Goal: Task Accomplishment & Management: Manage account settings

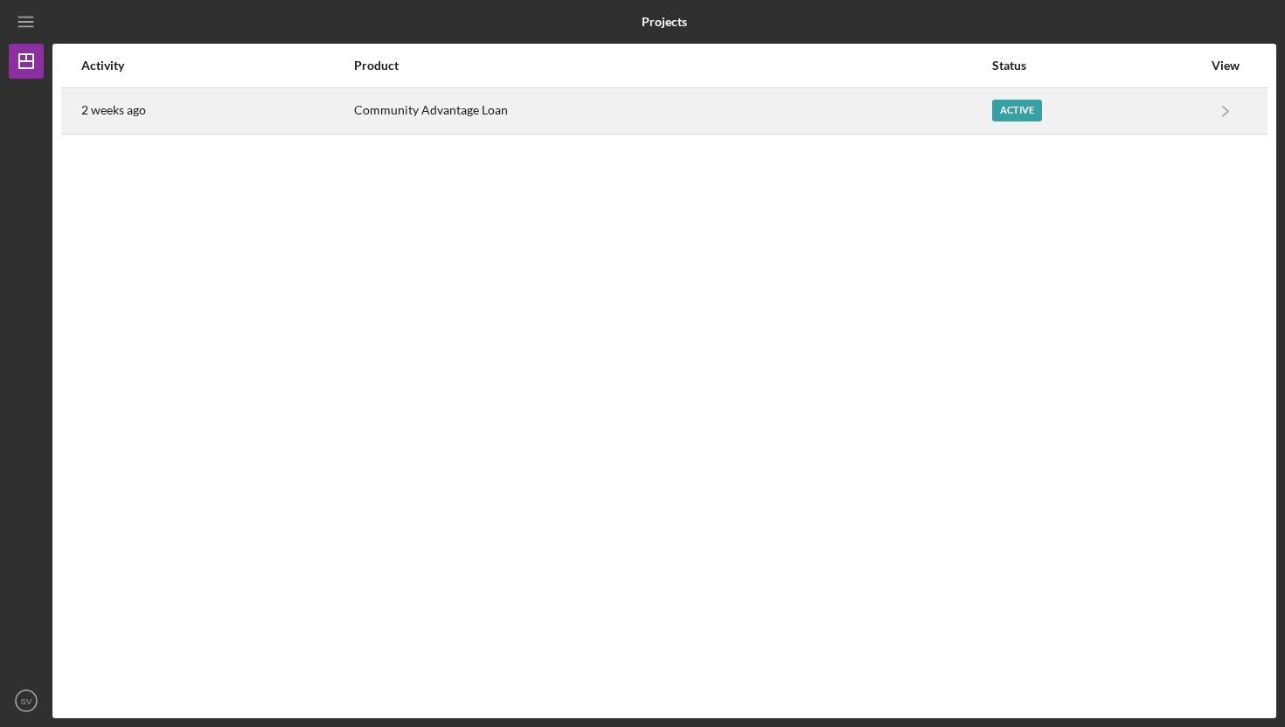
click at [1018, 115] on div "Active" at bounding box center [1017, 111] width 50 height 22
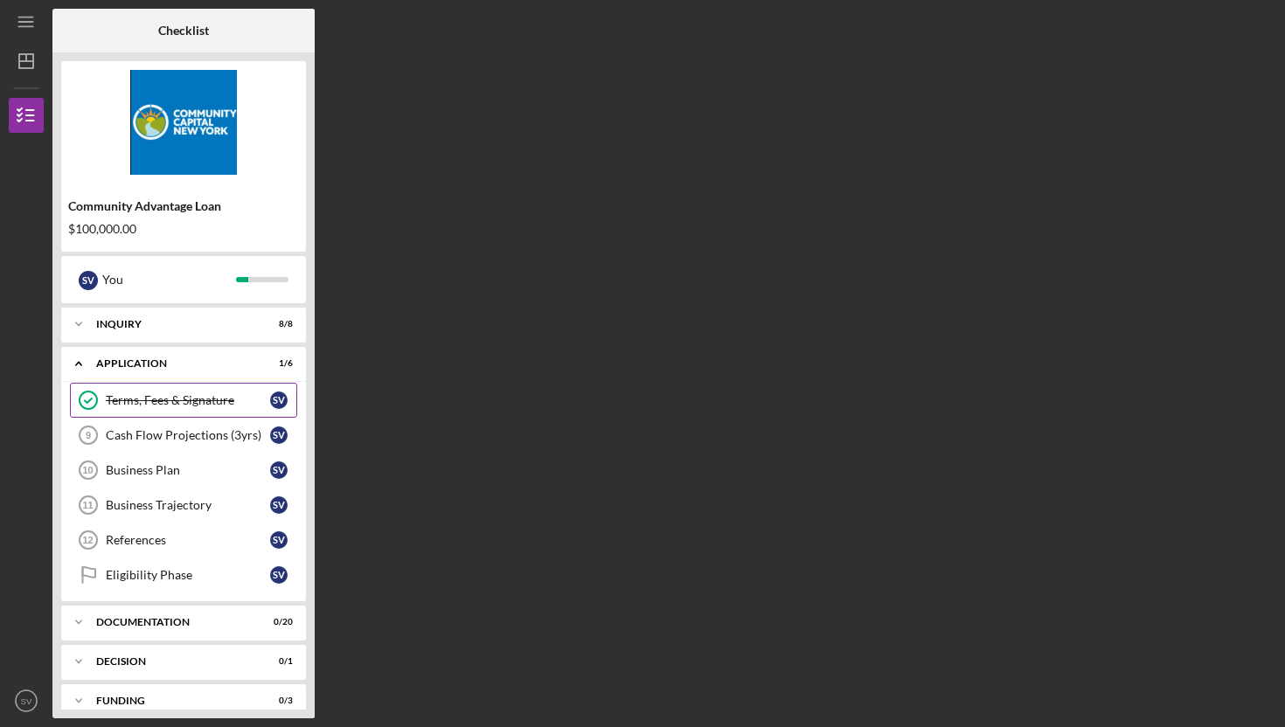
scroll to position [58, 0]
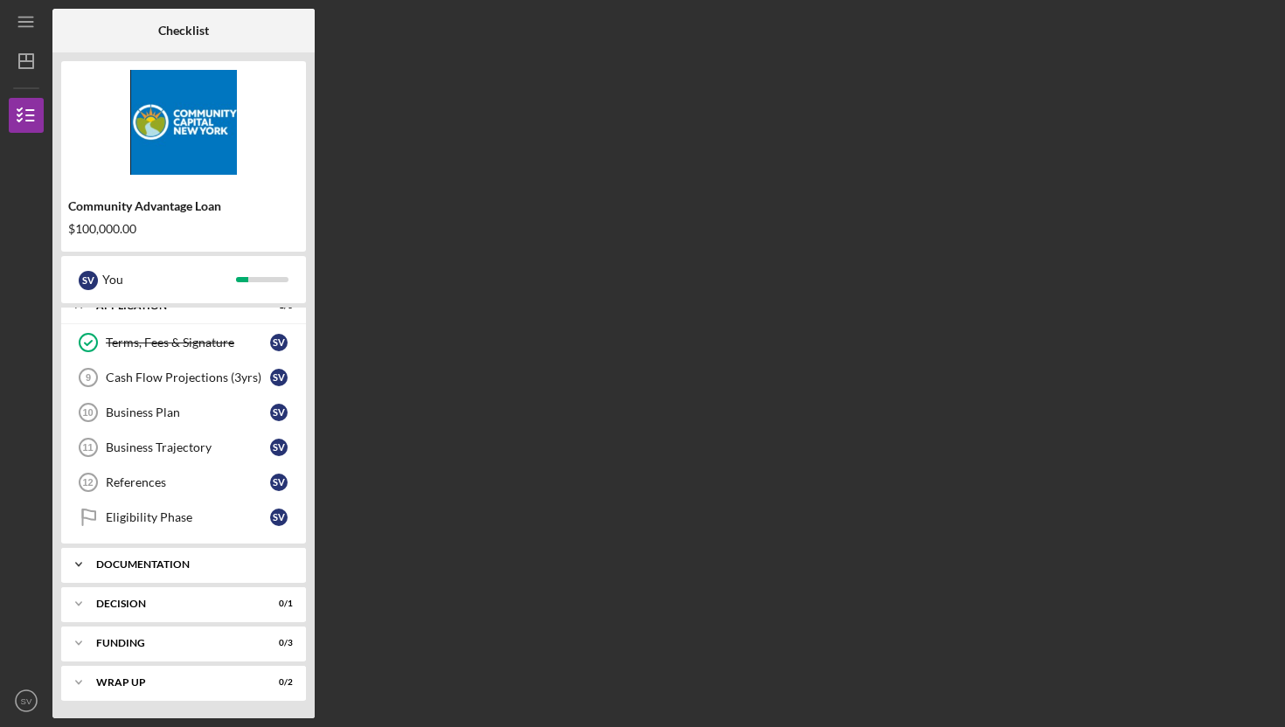
click at [183, 569] on div "Documentation" at bounding box center [190, 565] width 188 height 10
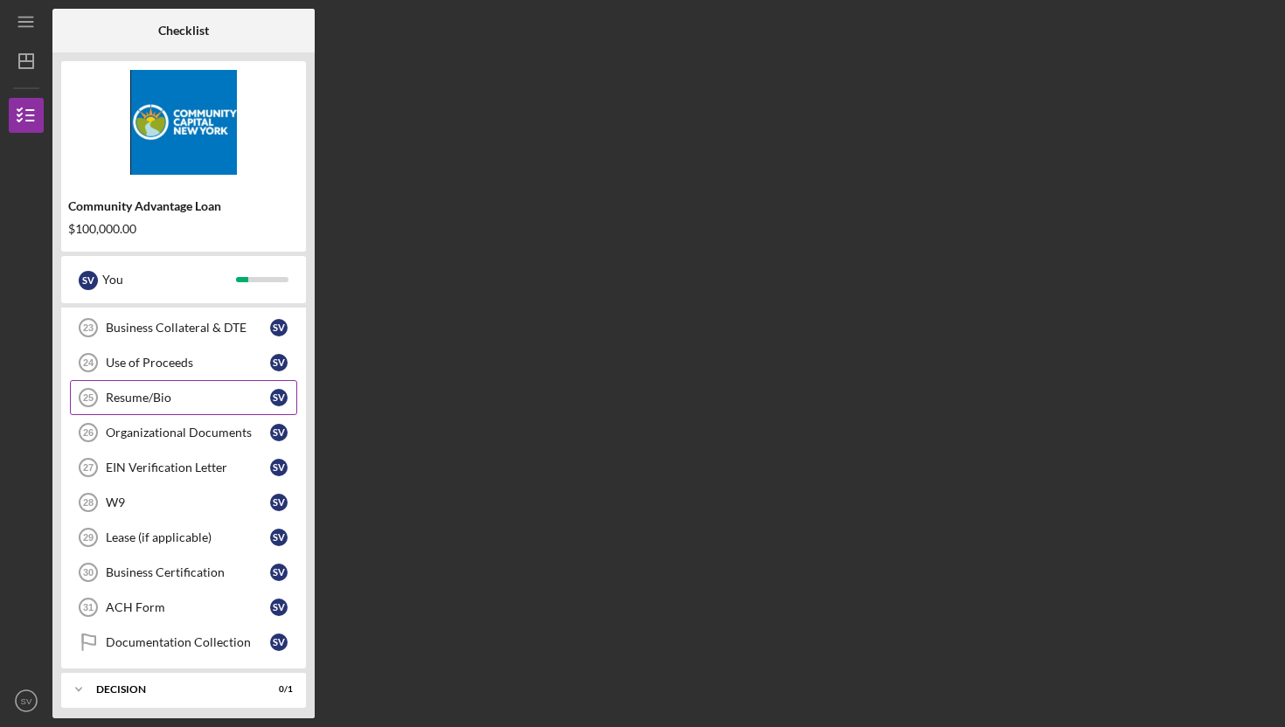
scroll to position [682, 0]
click at [184, 563] on link "Business Certification 30 Business Certification S V" at bounding box center [183, 571] width 227 height 35
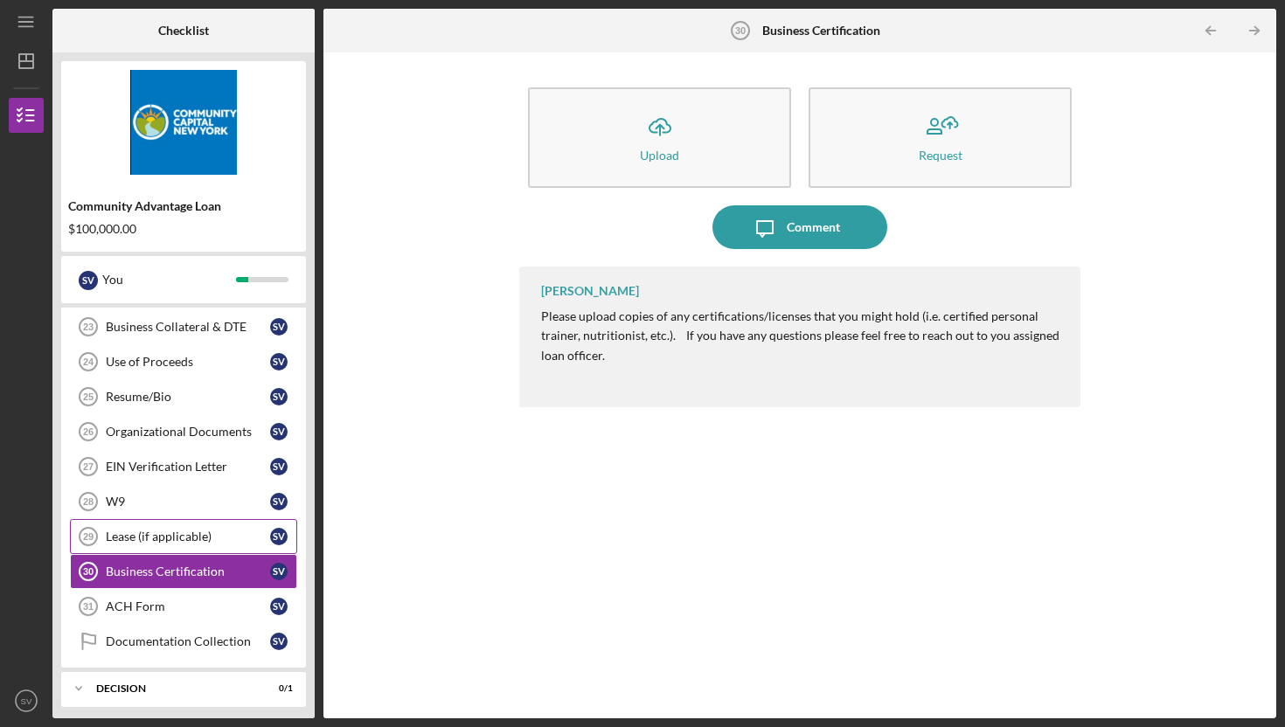
click at [180, 532] on div "Lease (if applicable)" at bounding box center [188, 537] width 164 height 14
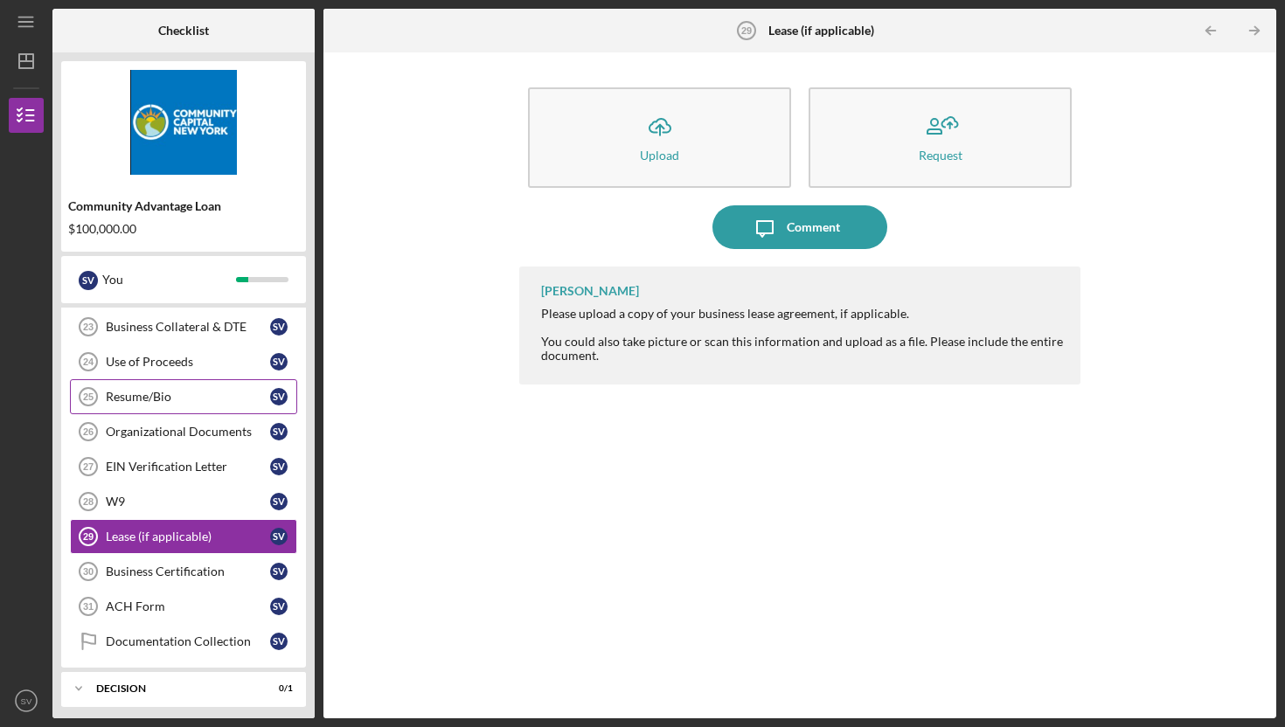
click at [165, 398] on div "Resume/Bio" at bounding box center [188, 397] width 164 height 14
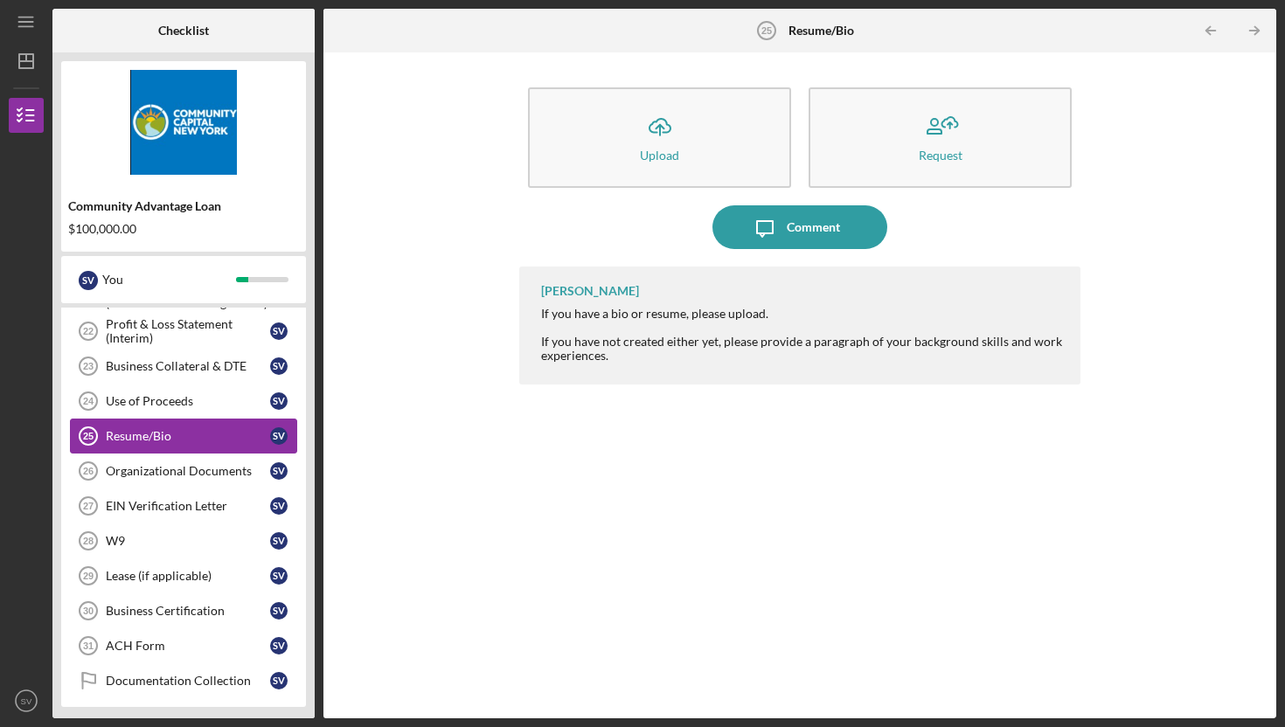
scroll to position [637, 0]
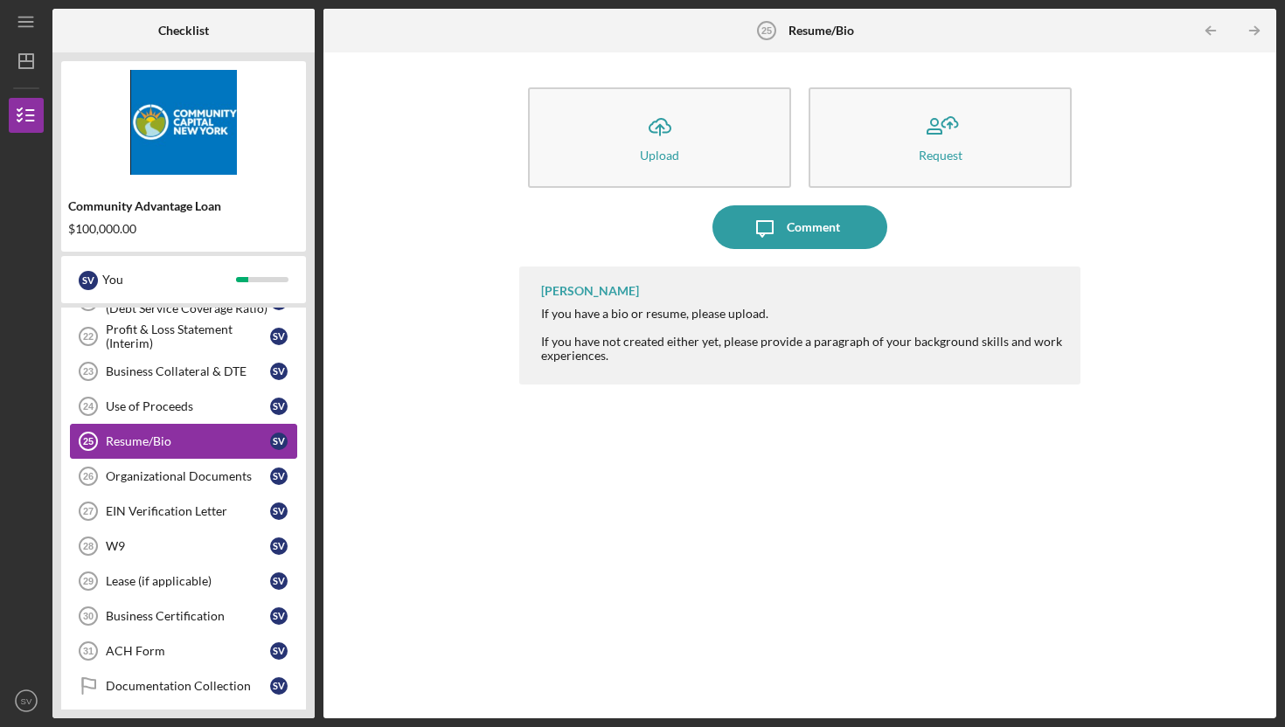
click at [165, 398] on link "Use of Proceeds 24 Use of Proceeds S V" at bounding box center [183, 406] width 227 height 35
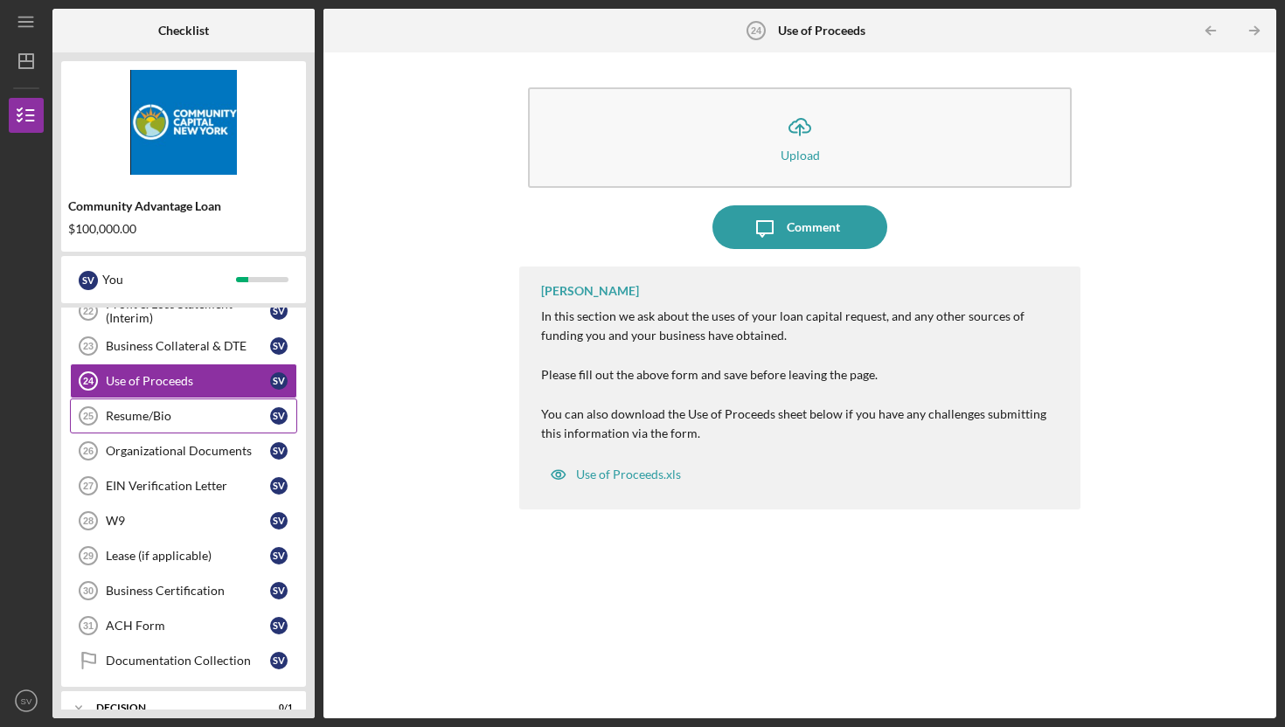
scroll to position [767, 0]
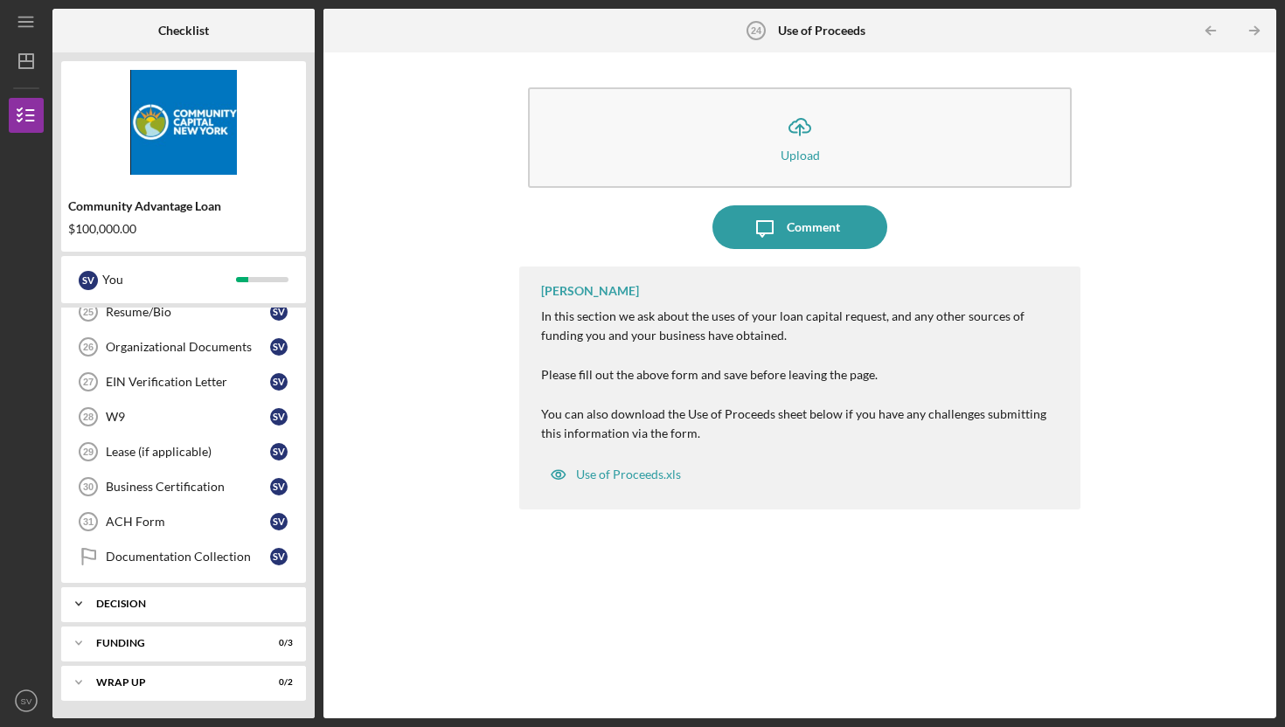
click at [108, 601] on div "Decision" at bounding box center [190, 604] width 188 height 10
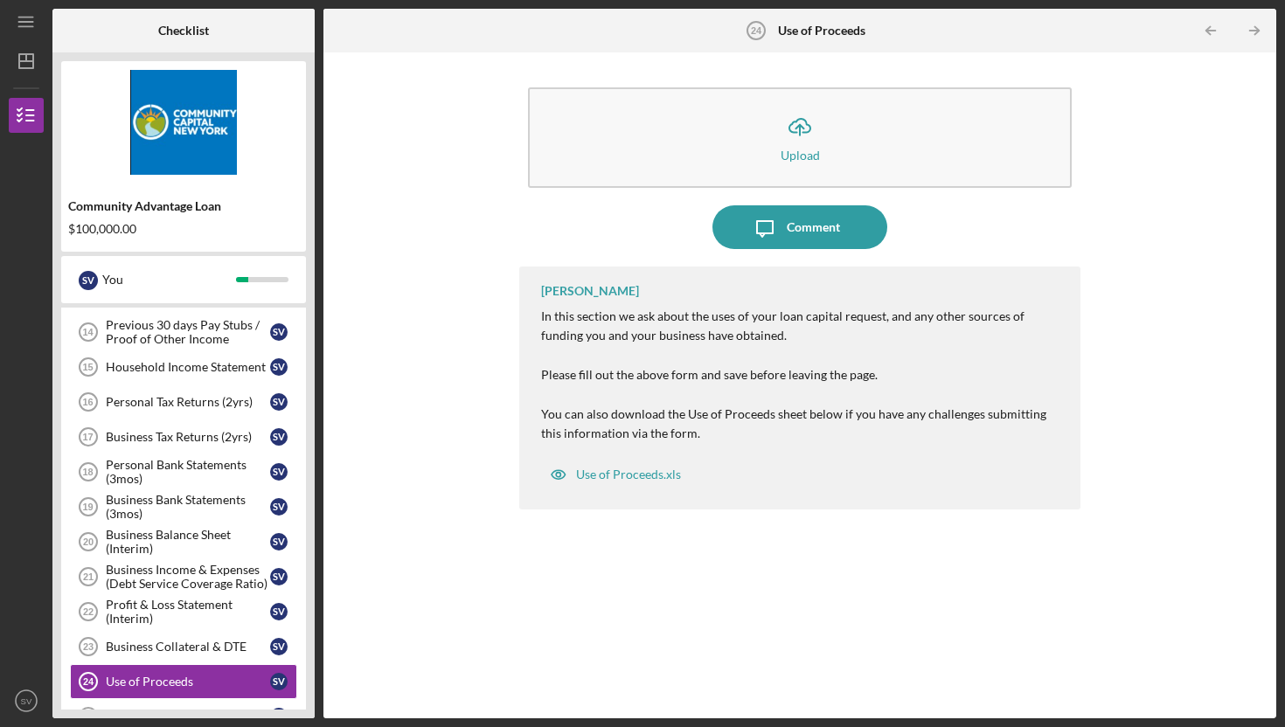
scroll to position [372, 0]
